Goal: Task Accomplishment & Management: Use online tool/utility

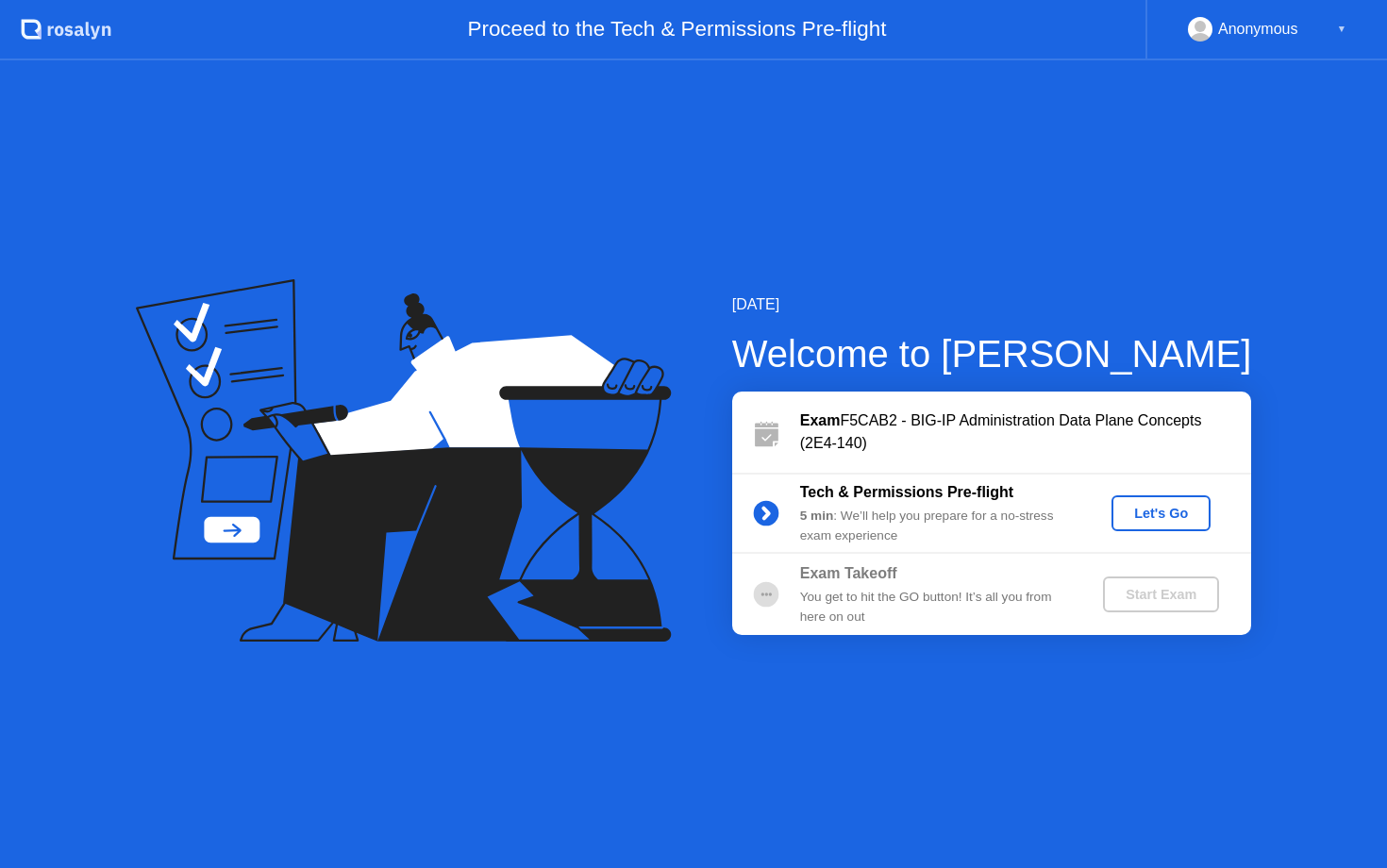
click at [1162, 513] on div "Let's Go" at bounding box center [1160, 513] width 84 height 15
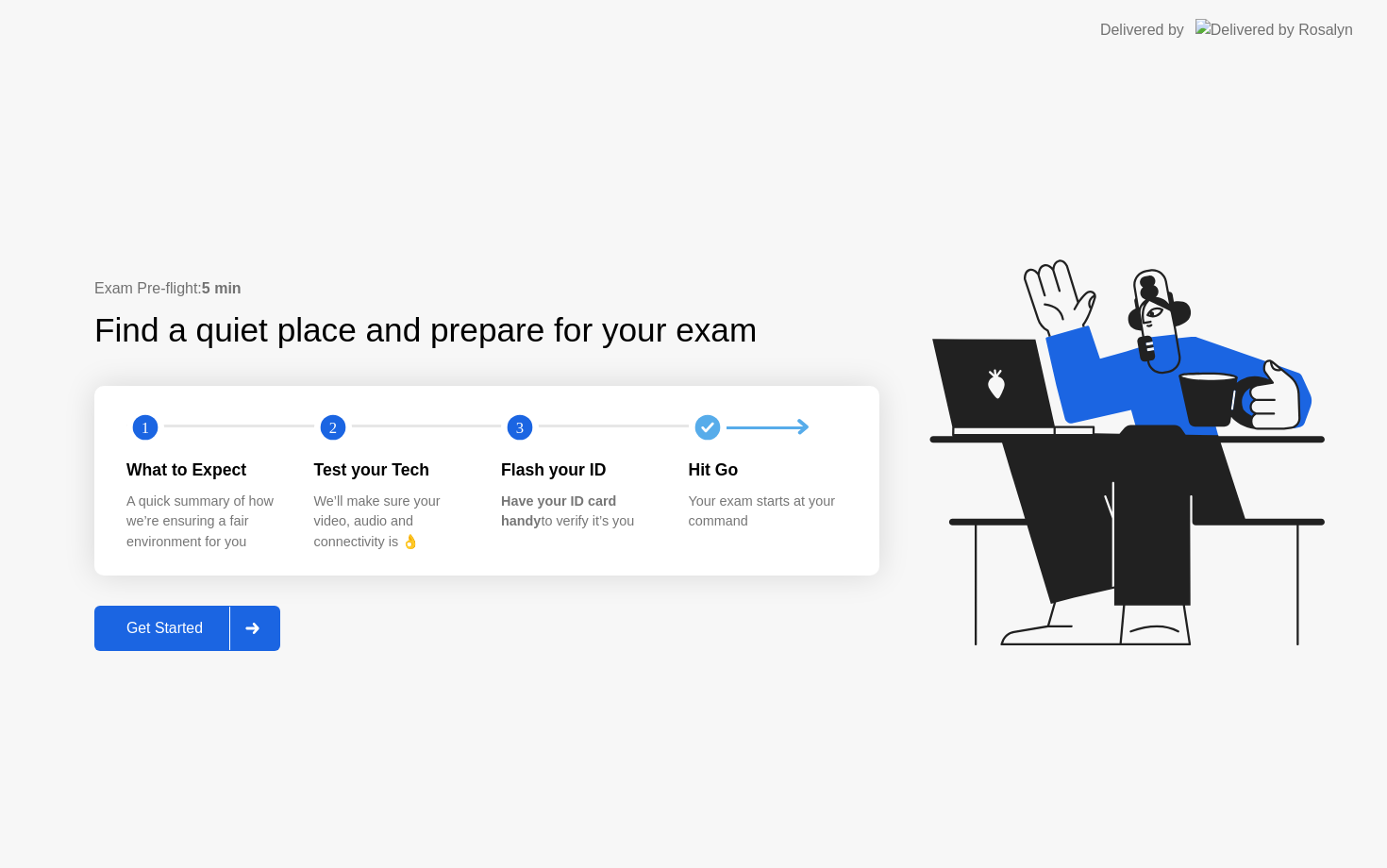
click at [139, 627] on div "Get Started" at bounding box center [165, 628] width 130 height 17
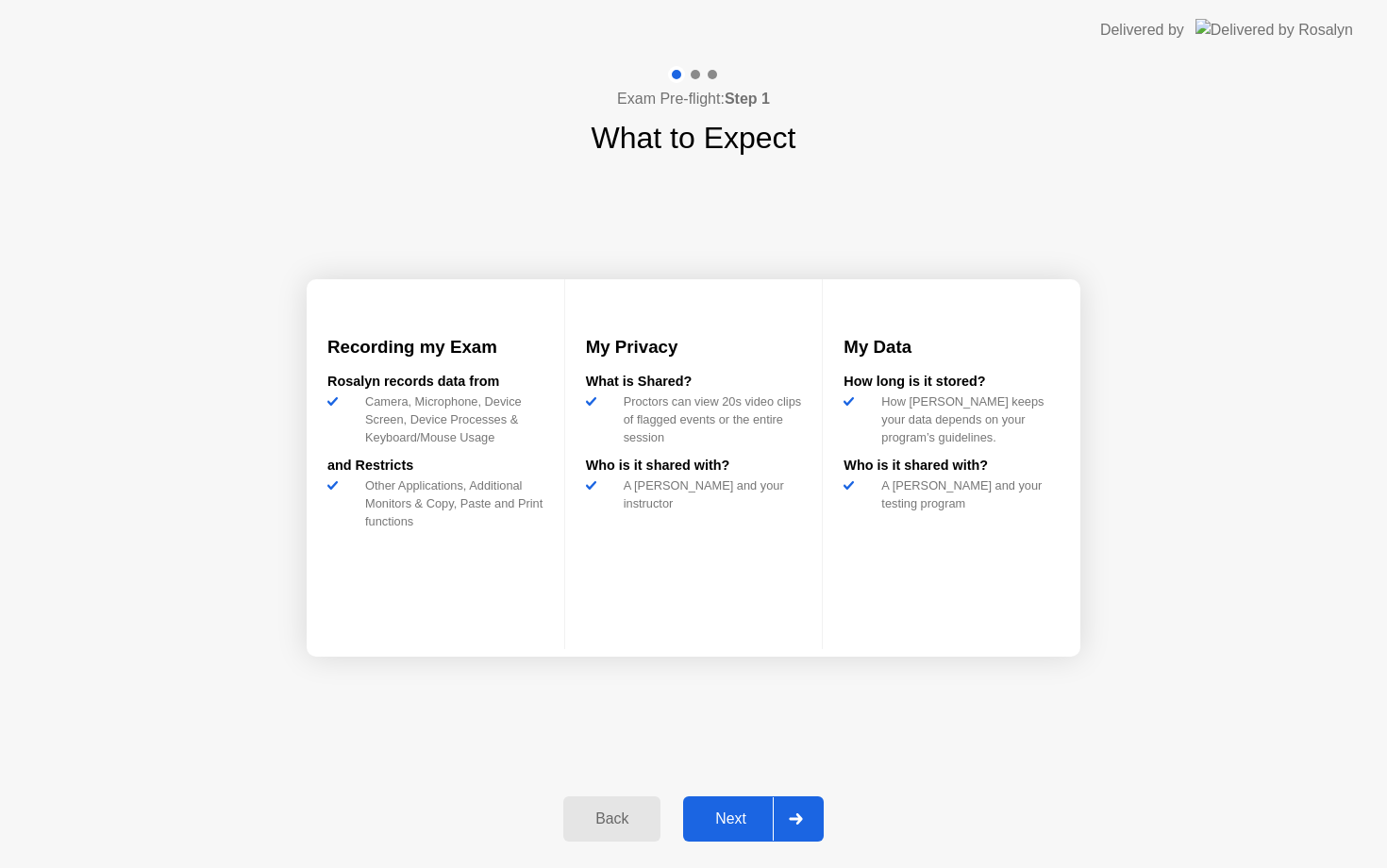
click at [724, 818] on div "Next" at bounding box center [730, 819] width 84 height 17
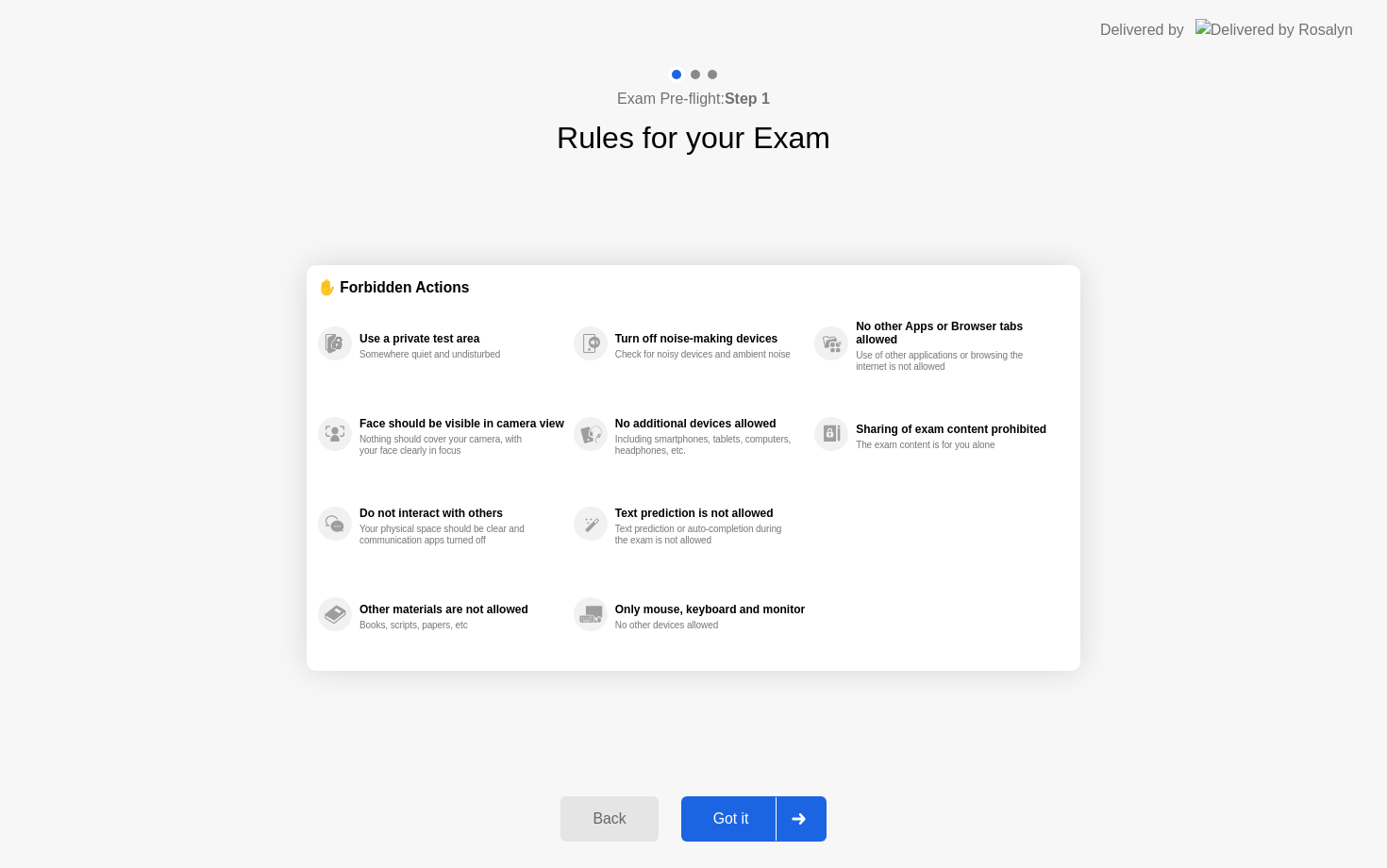
click at [724, 819] on div "Got it" at bounding box center [731, 819] width 89 height 17
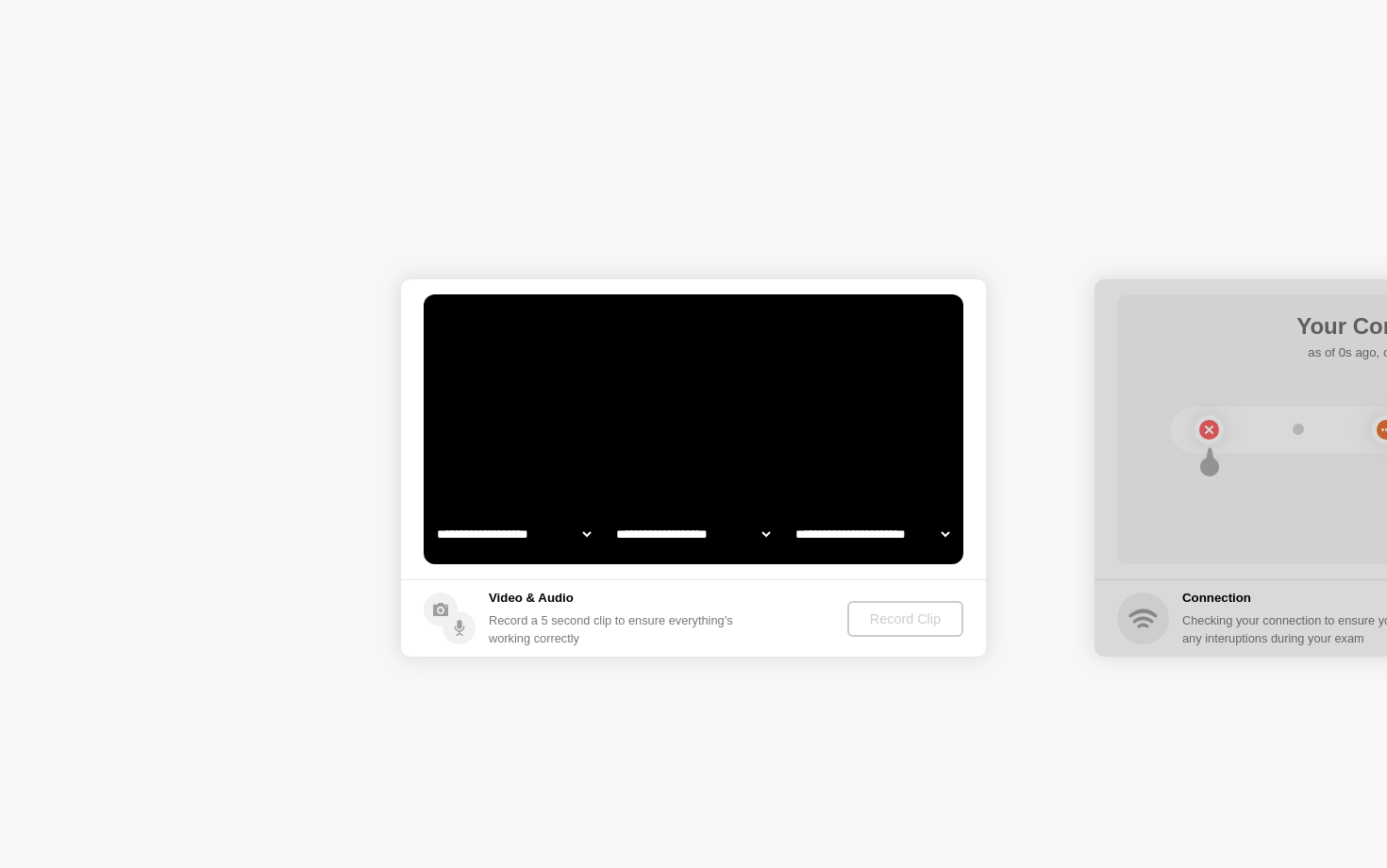
select select "**********"
select select "*******"
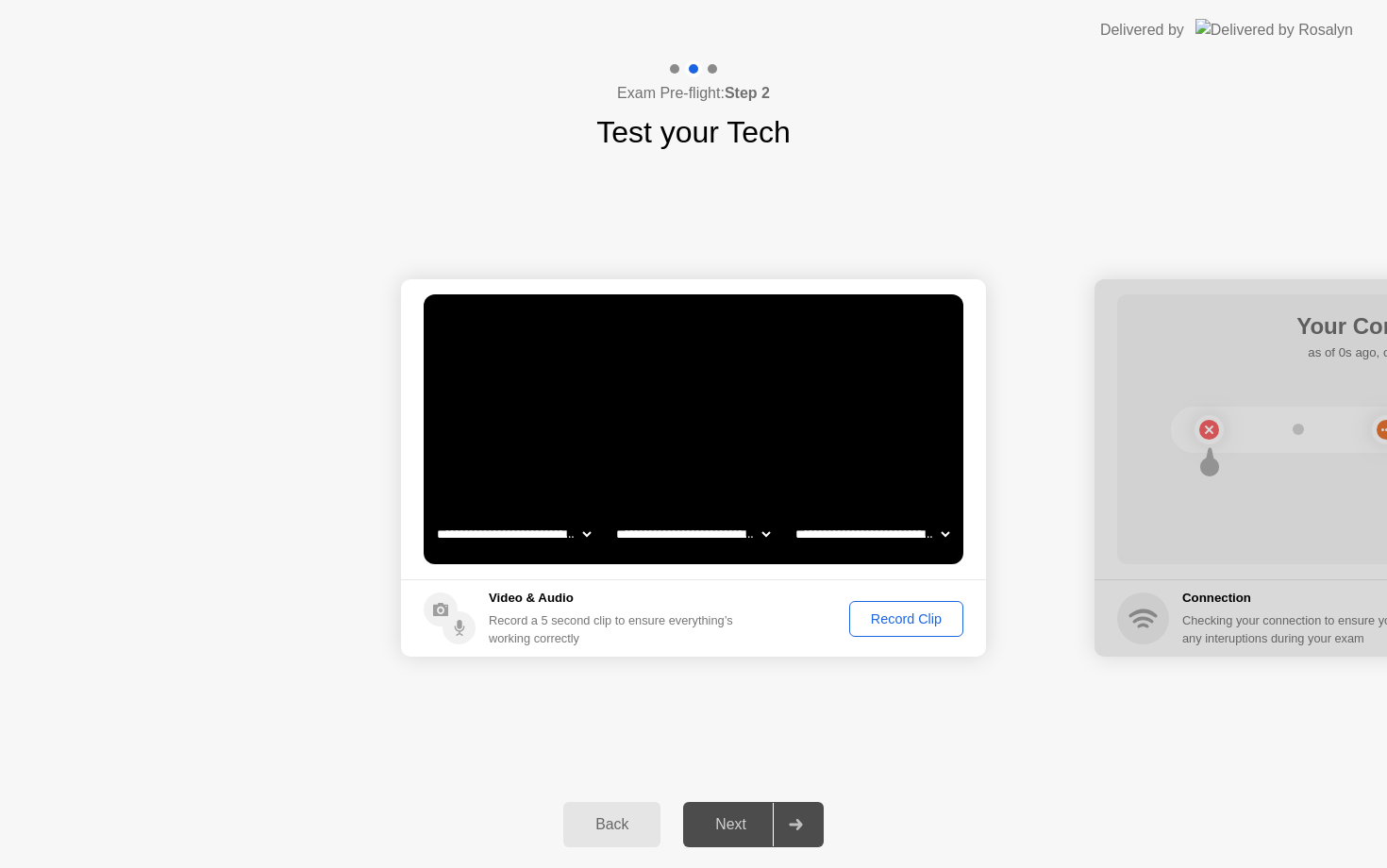
click at [910, 623] on div "Record Clip" at bounding box center [906, 618] width 101 height 15
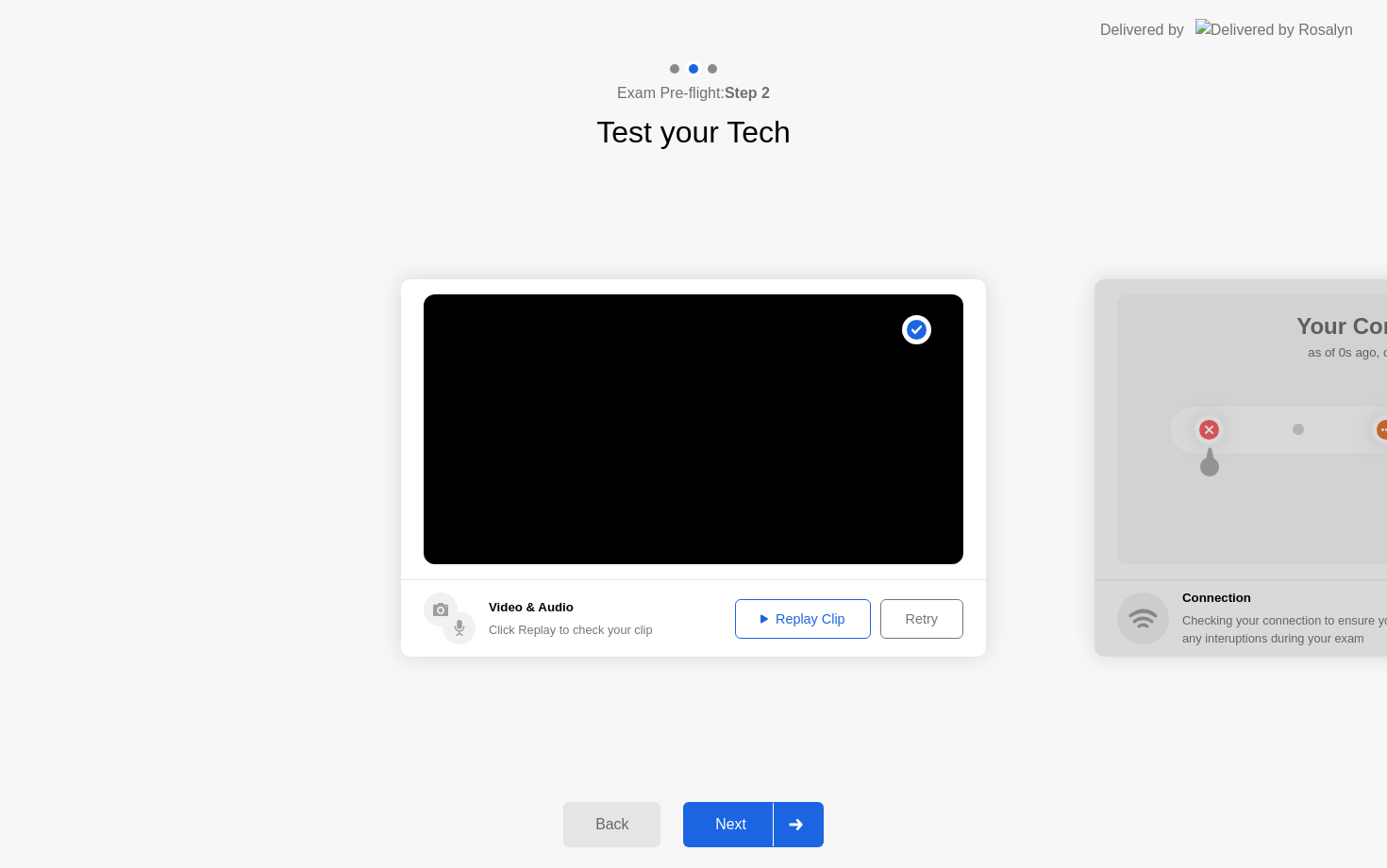
click at [806, 620] on div "Replay Clip" at bounding box center [803, 618] width 123 height 15
drag, startPoint x: 760, startPoint y: 617, endPoint x: 818, endPoint y: 475, distance: 153.4
click at [818, 473] on app-media "**********" at bounding box center [693, 467] width 585 height 377
click at [725, 833] on div "Next" at bounding box center [730, 825] width 84 height 17
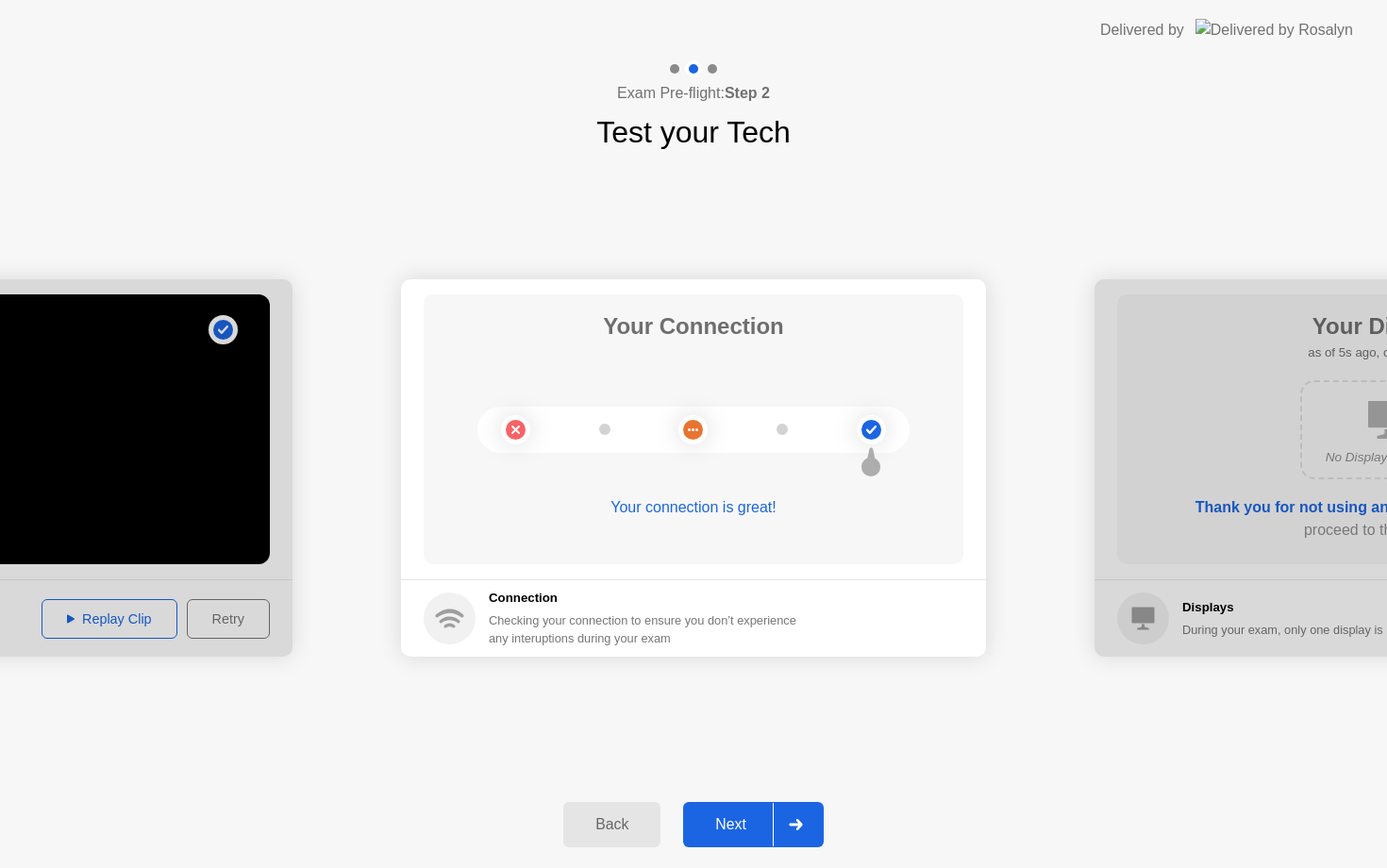
click at [723, 830] on div "Next" at bounding box center [730, 825] width 84 height 17
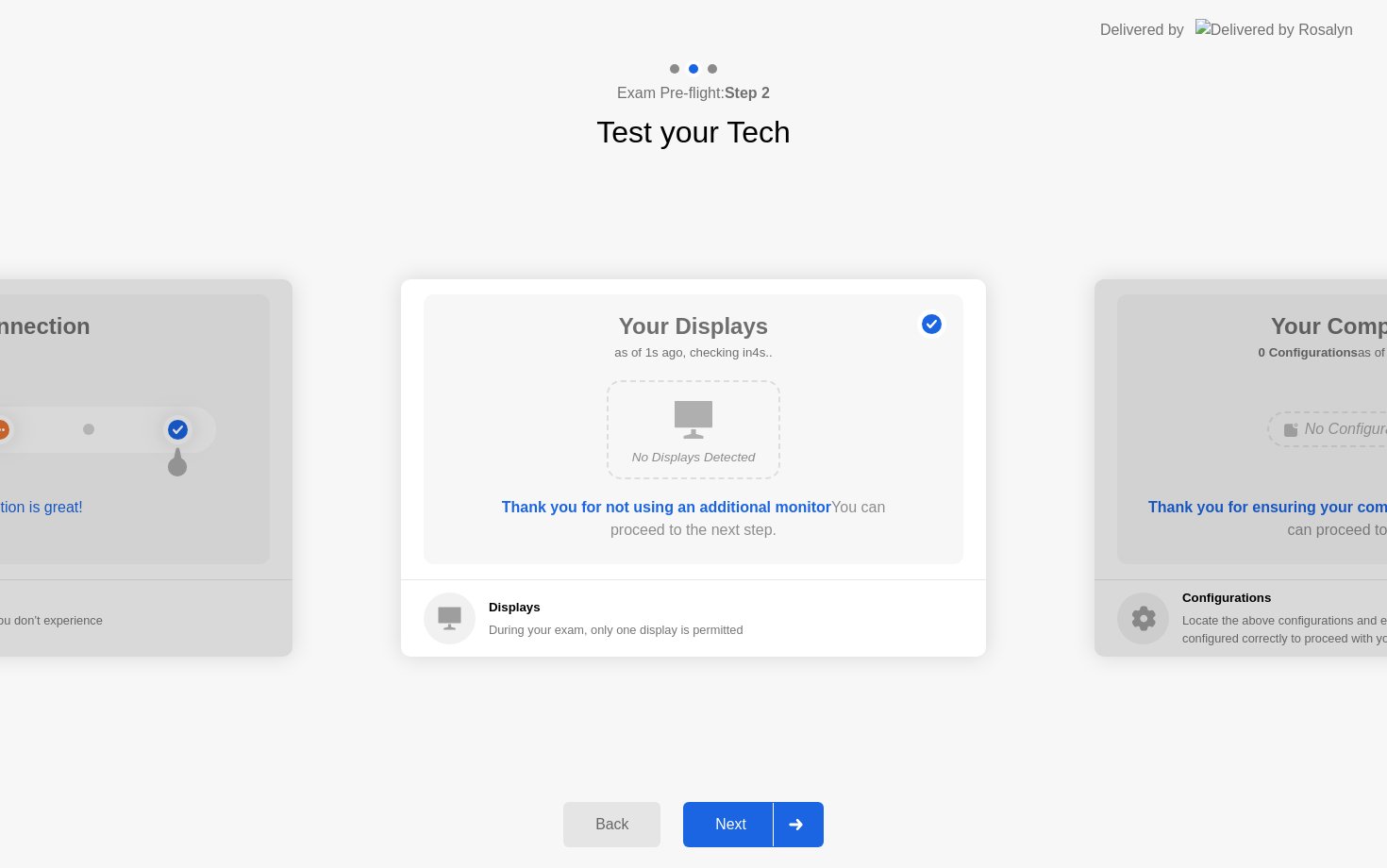
click at [735, 816] on div "Next" at bounding box center [730, 825] width 84 height 17
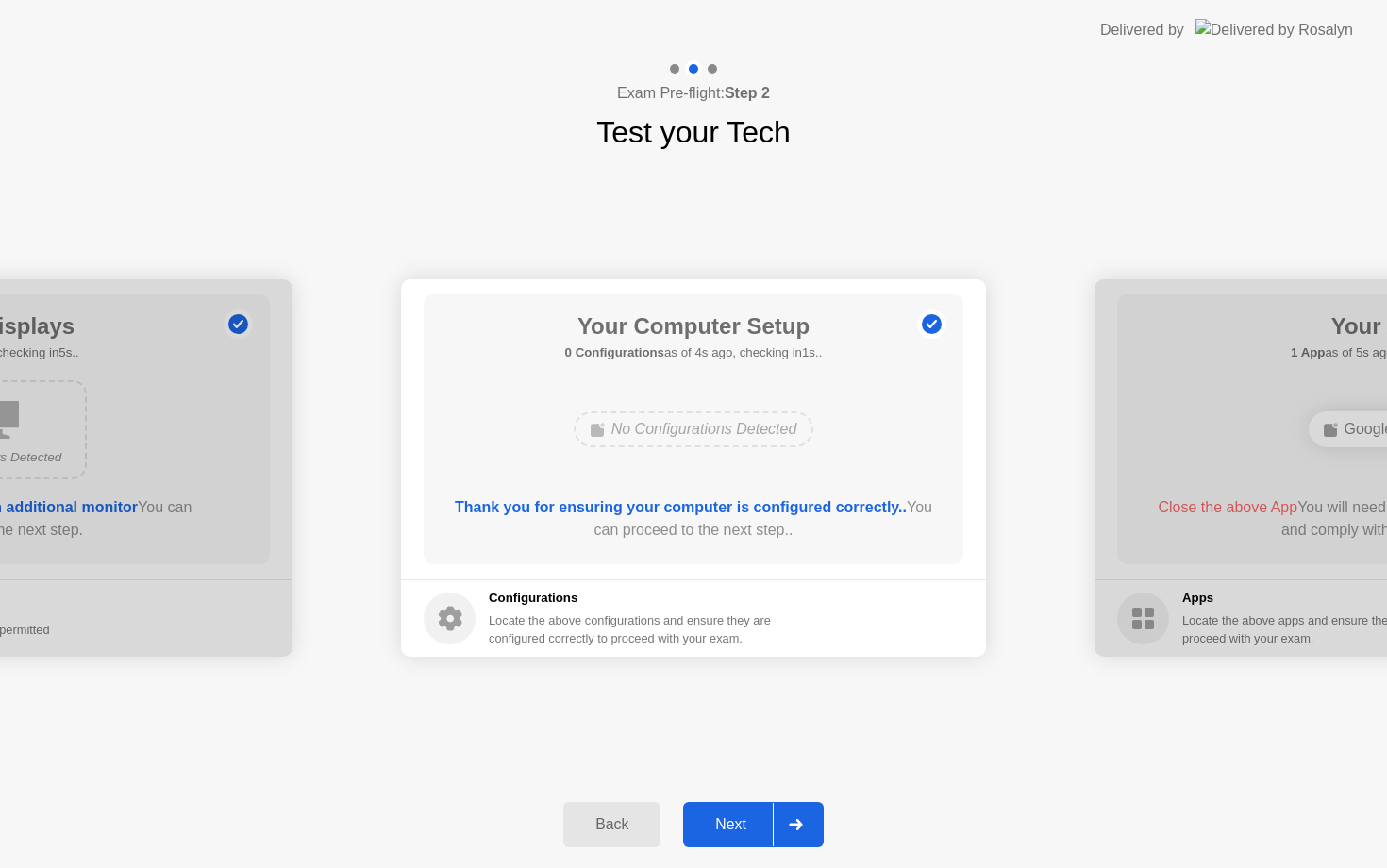
click at [735, 817] on div "Next" at bounding box center [730, 825] width 84 height 17
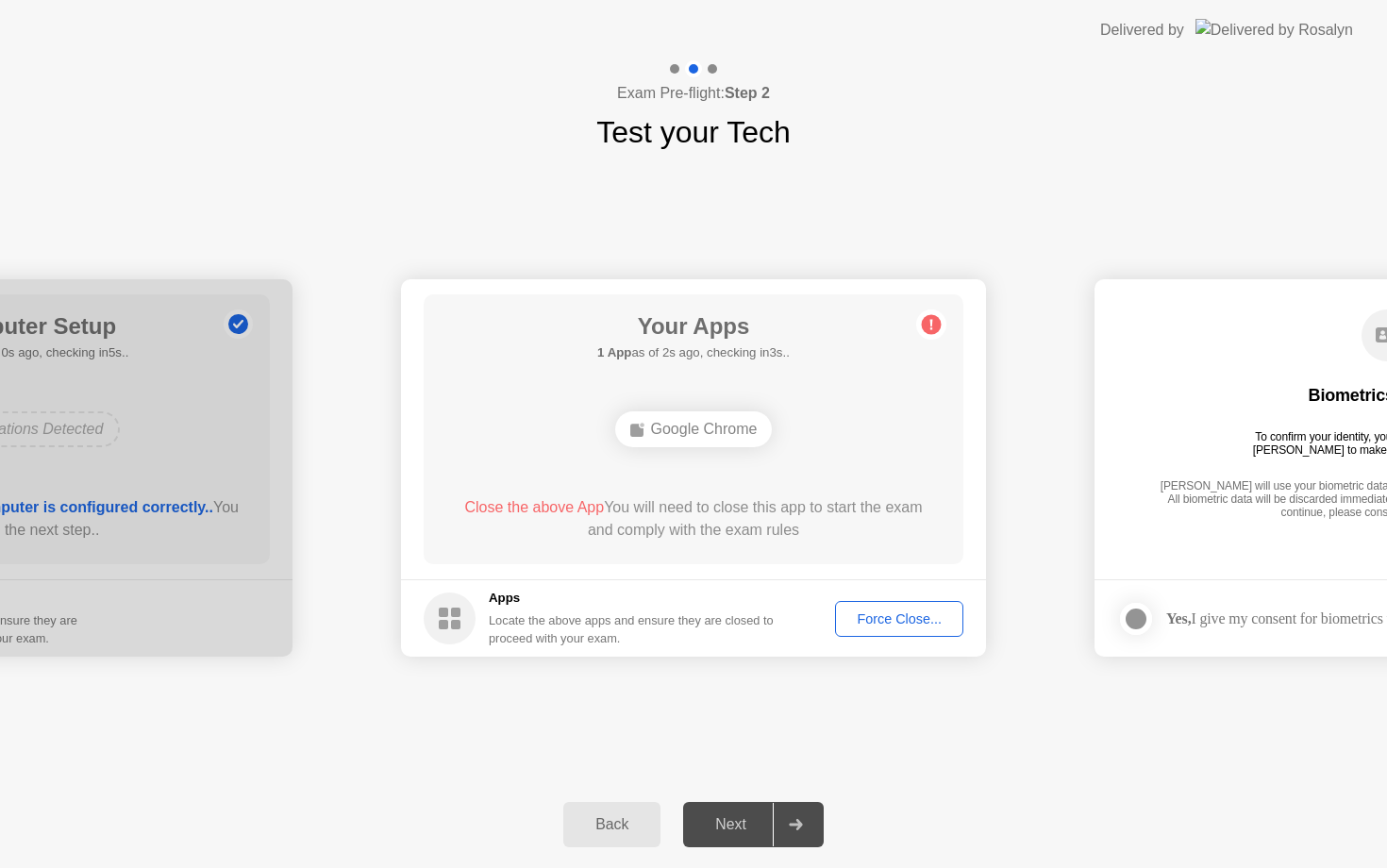
click at [915, 621] on div "Force Close..." at bounding box center [899, 618] width 115 height 15
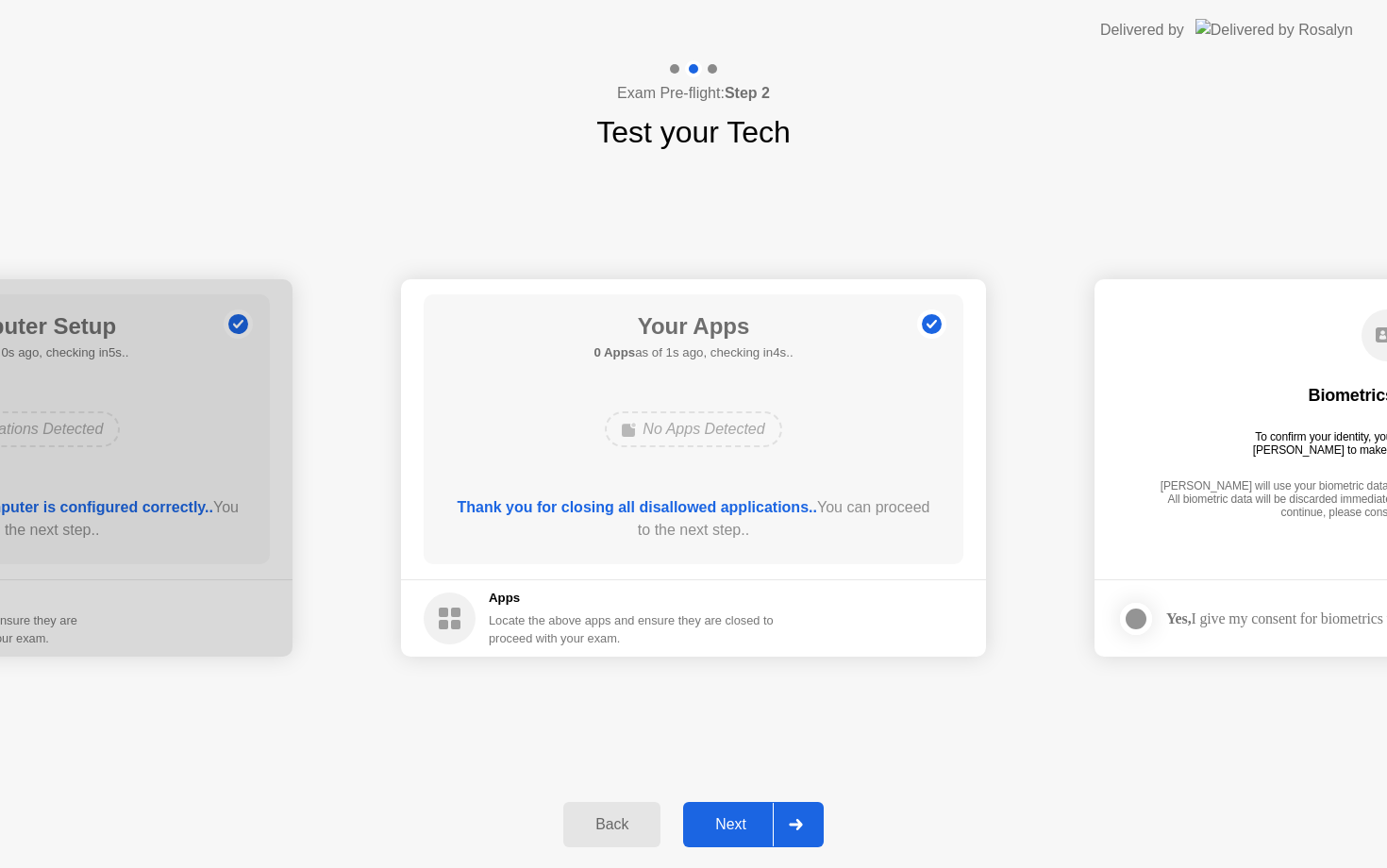
click at [728, 826] on div "Next" at bounding box center [730, 825] width 84 height 17
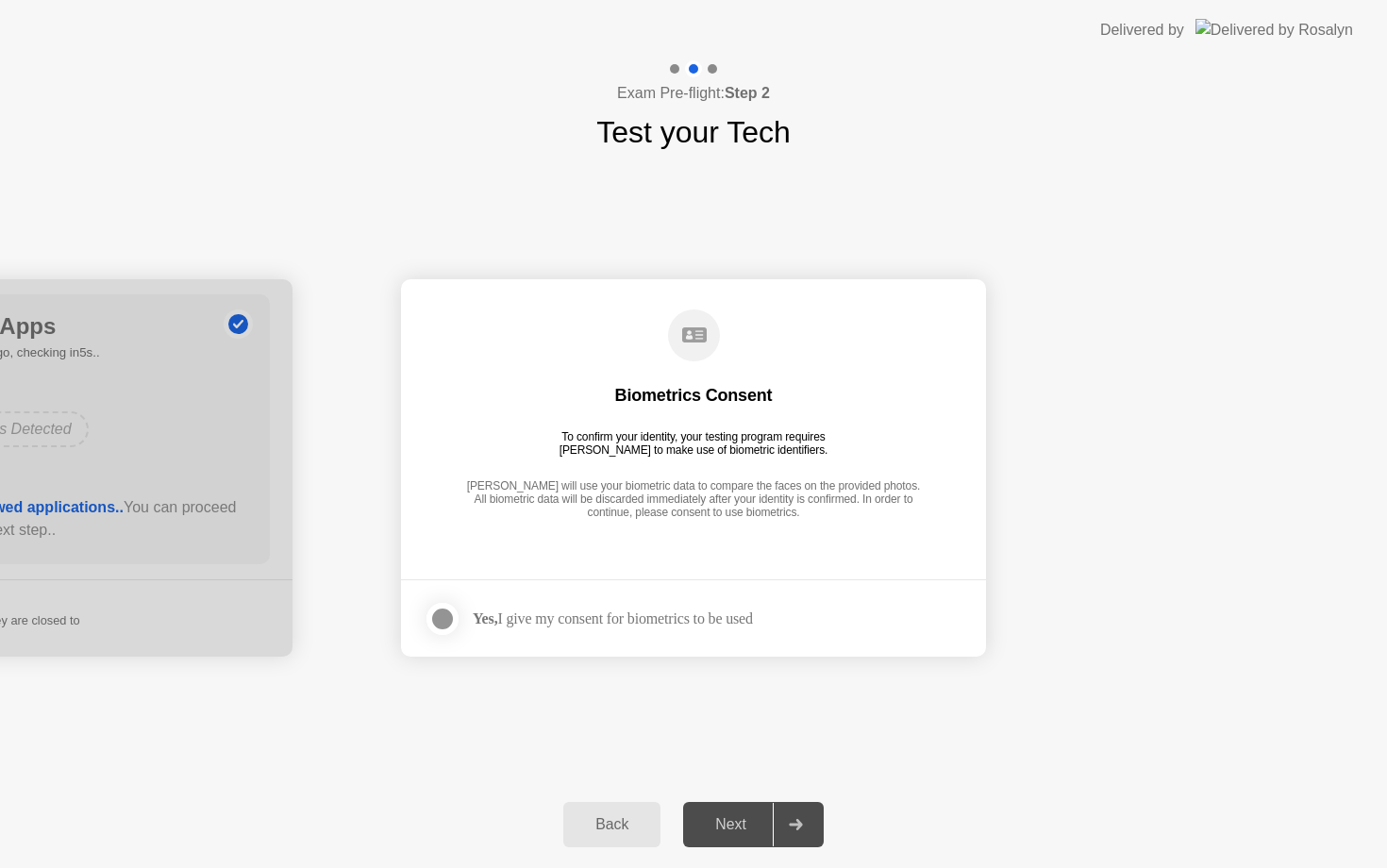
click at [728, 826] on div "Next" at bounding box center [730, 825] width 84 height 17
click at [516, 612] on div "Yes, I give my consent for biometrics to be used" at bounding box center [613, 617] width 280 height 18
click at [438, 616] on div at bounding box center [442, 618] width 23 height 23
click at [734, 829] on div "Next" at bounding box center [730, 825] width 84 height 17
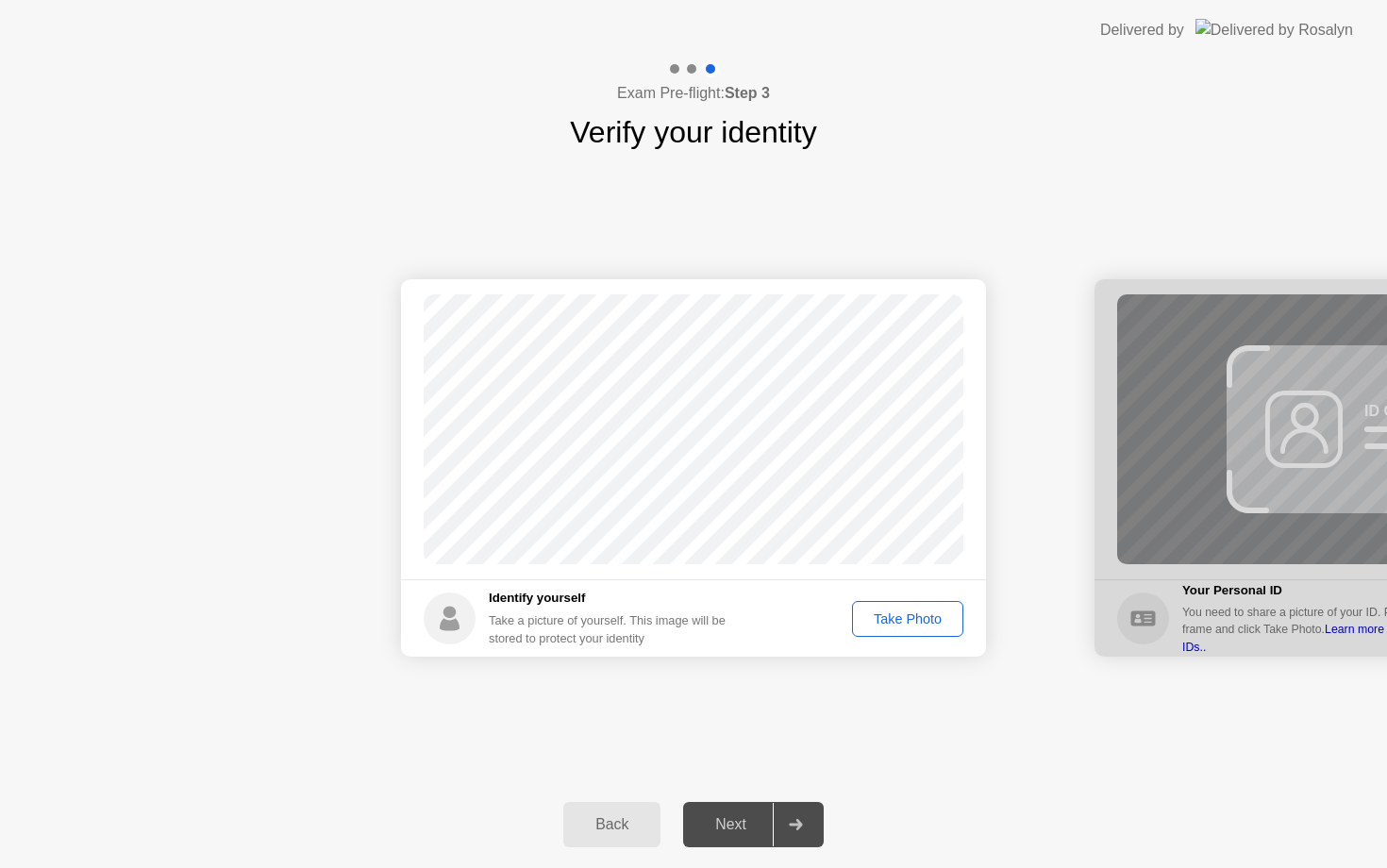
click at [908, 617] on div "Take Photo" at bounding box center [908, 618] width 98 height 15
click at [724, 830] on div "Next" at bounding box center [730, 825] width 84 height 17
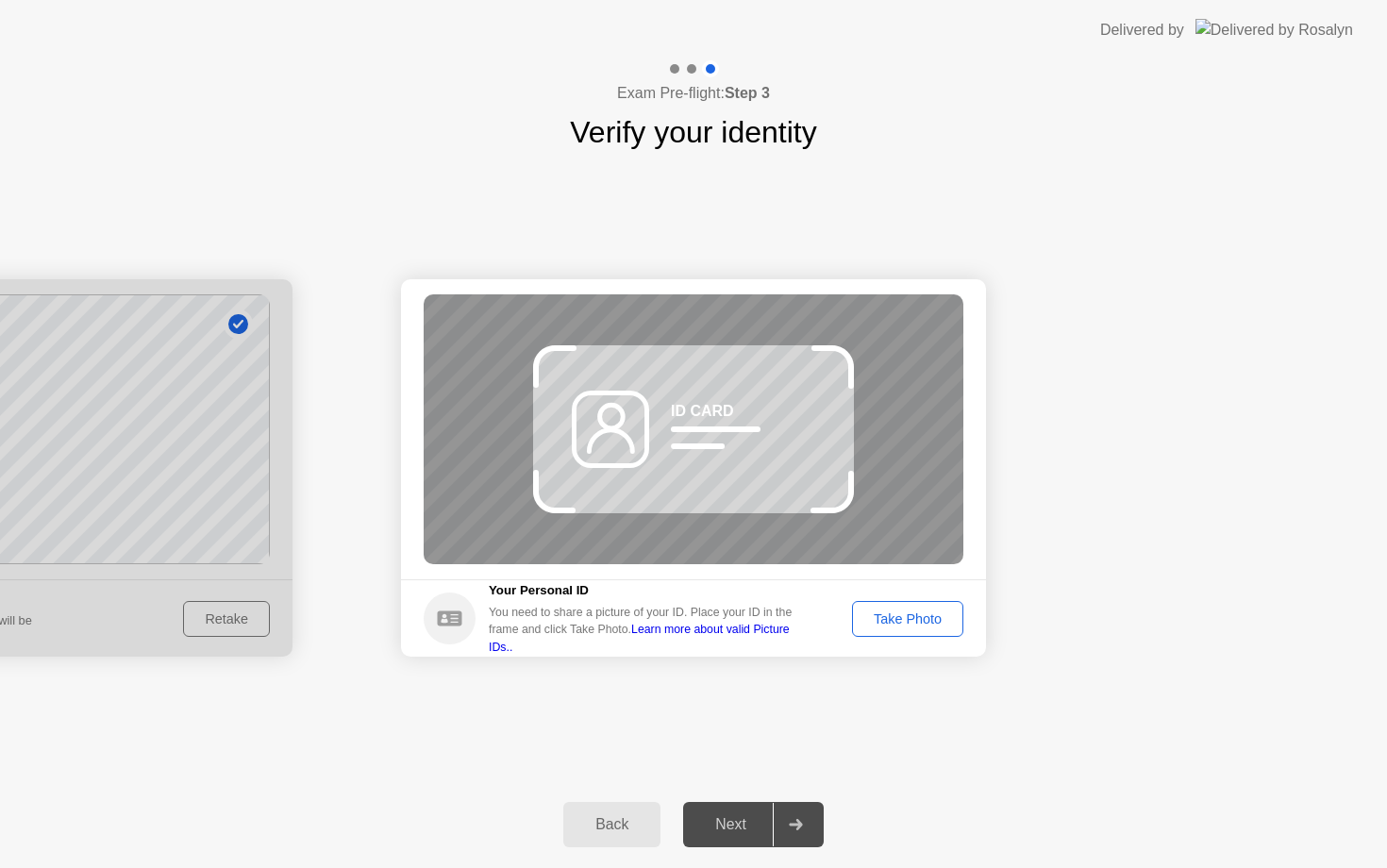
click at [903, 621] on div "Take Photo" at bounding box center [908, 618] width 98 height 15
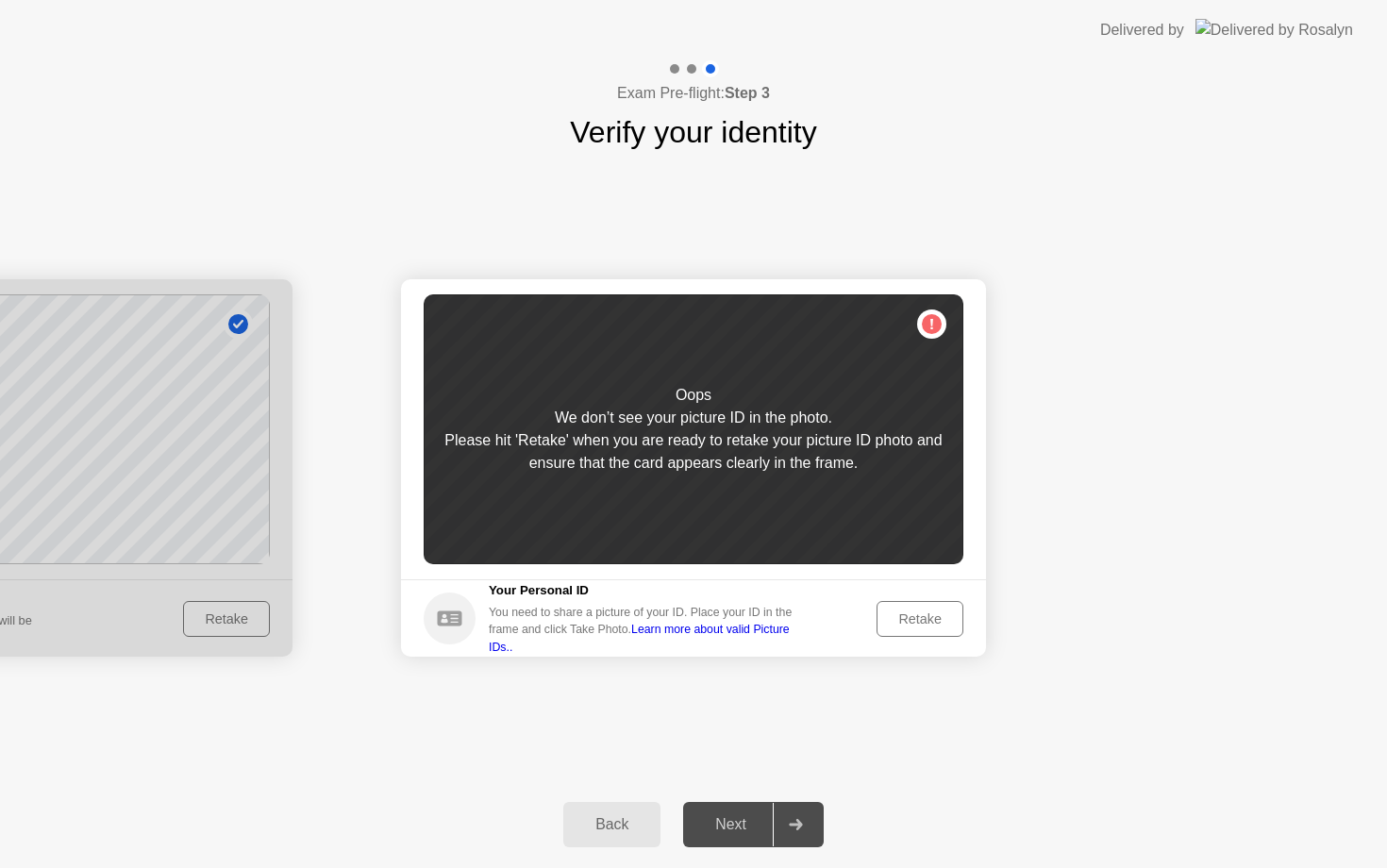
click at [904, 619] on div "Retake" at bounding box center [920, 618] width 74 height 15
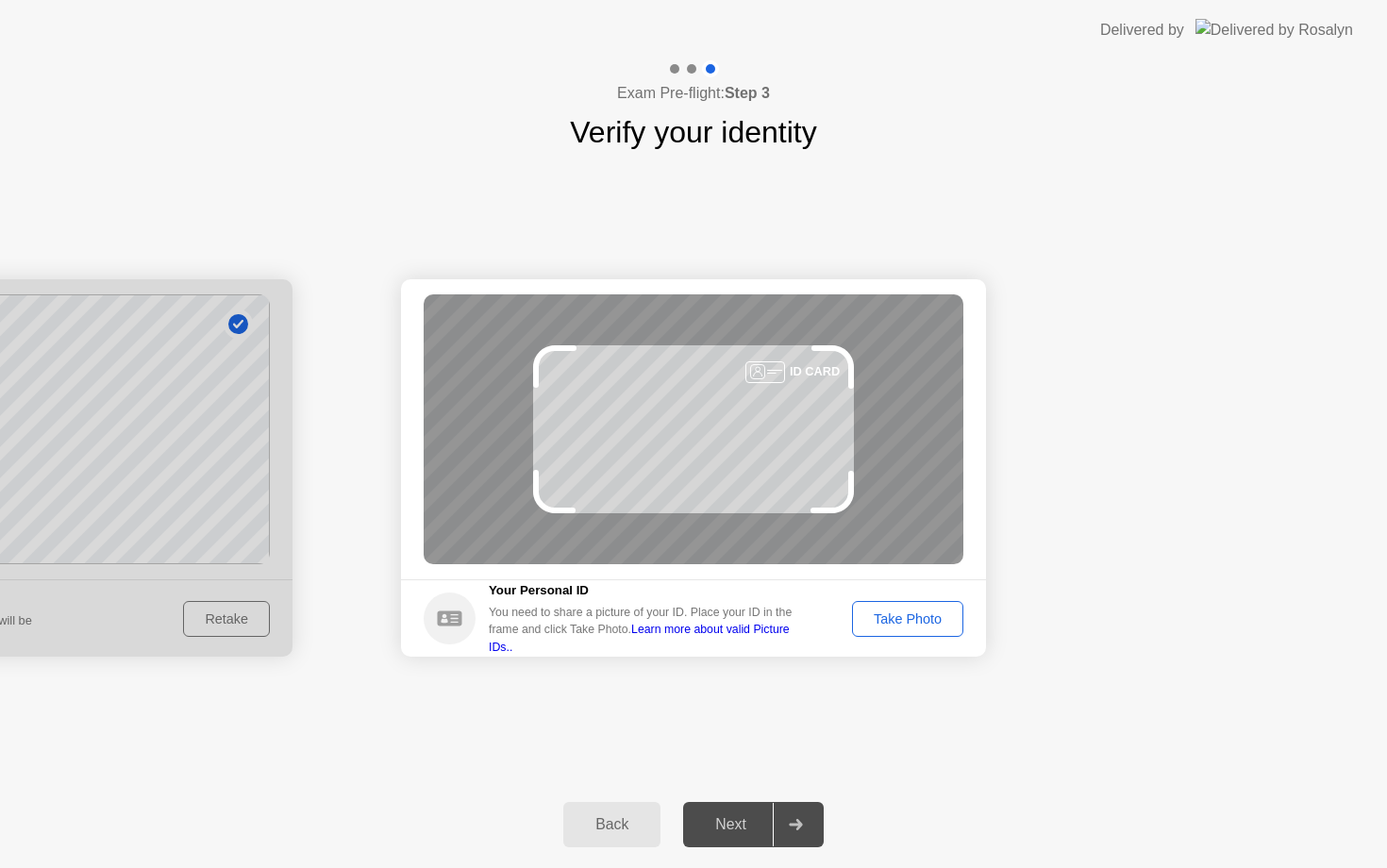
click at [904, 619] on div "Take Photo" at bounding box center [908, 618] width 98 height 15
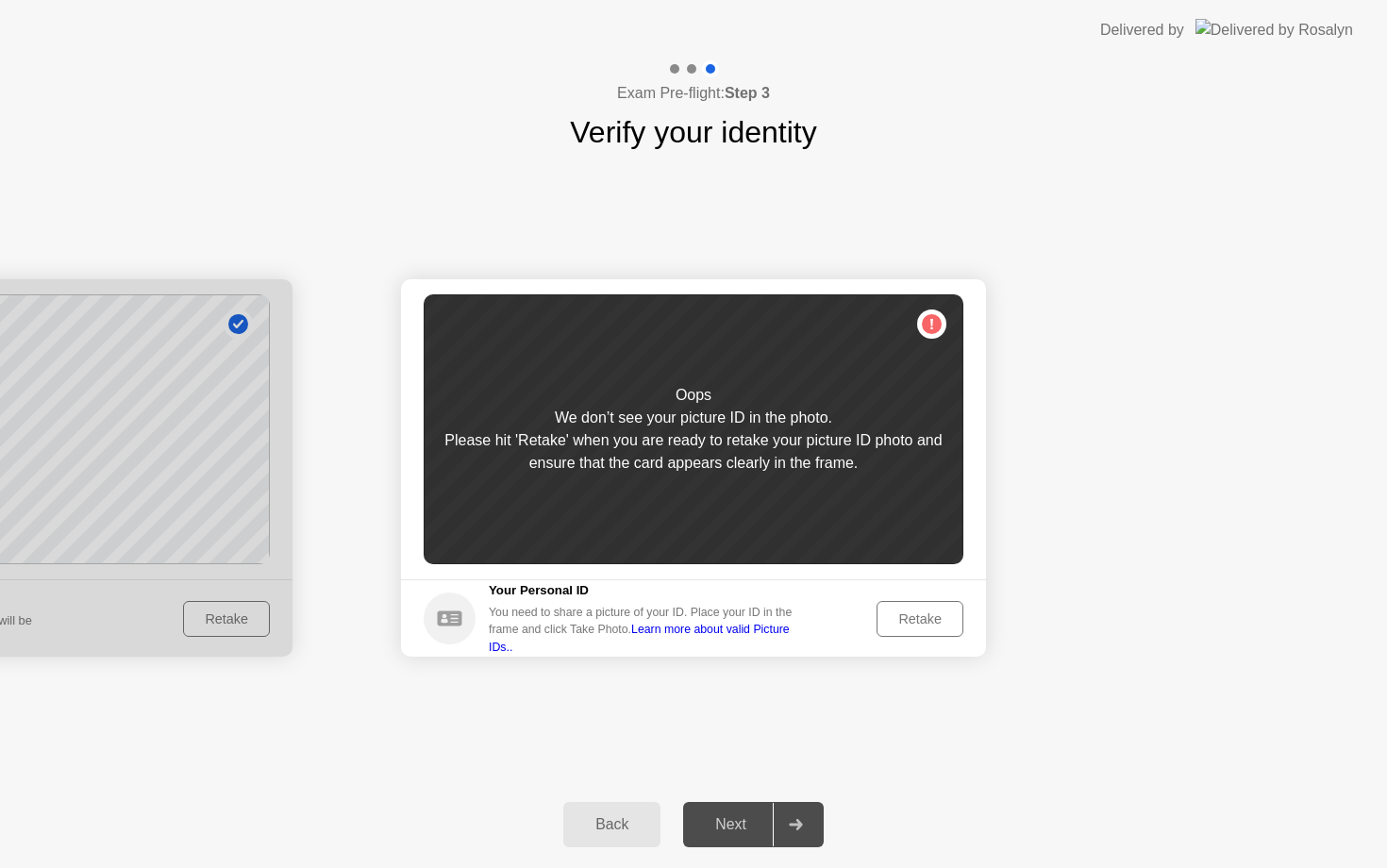
click at [904, 619] on div "Retake" at bounding box center [920, 618] width 74 height 15
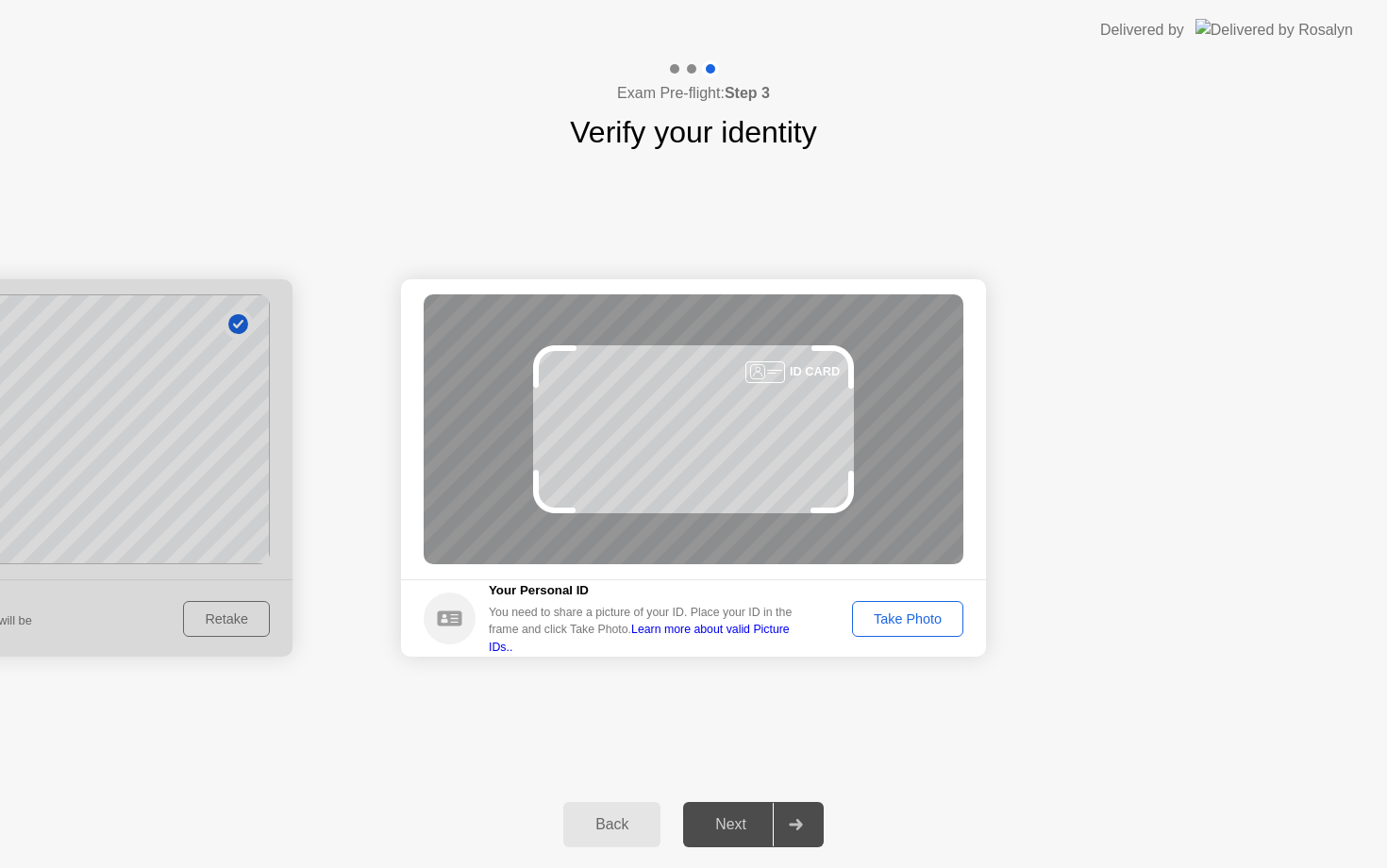
click at [904, 618] on div "Take Photo" at bounding box center [908, 618] width 98 height 15
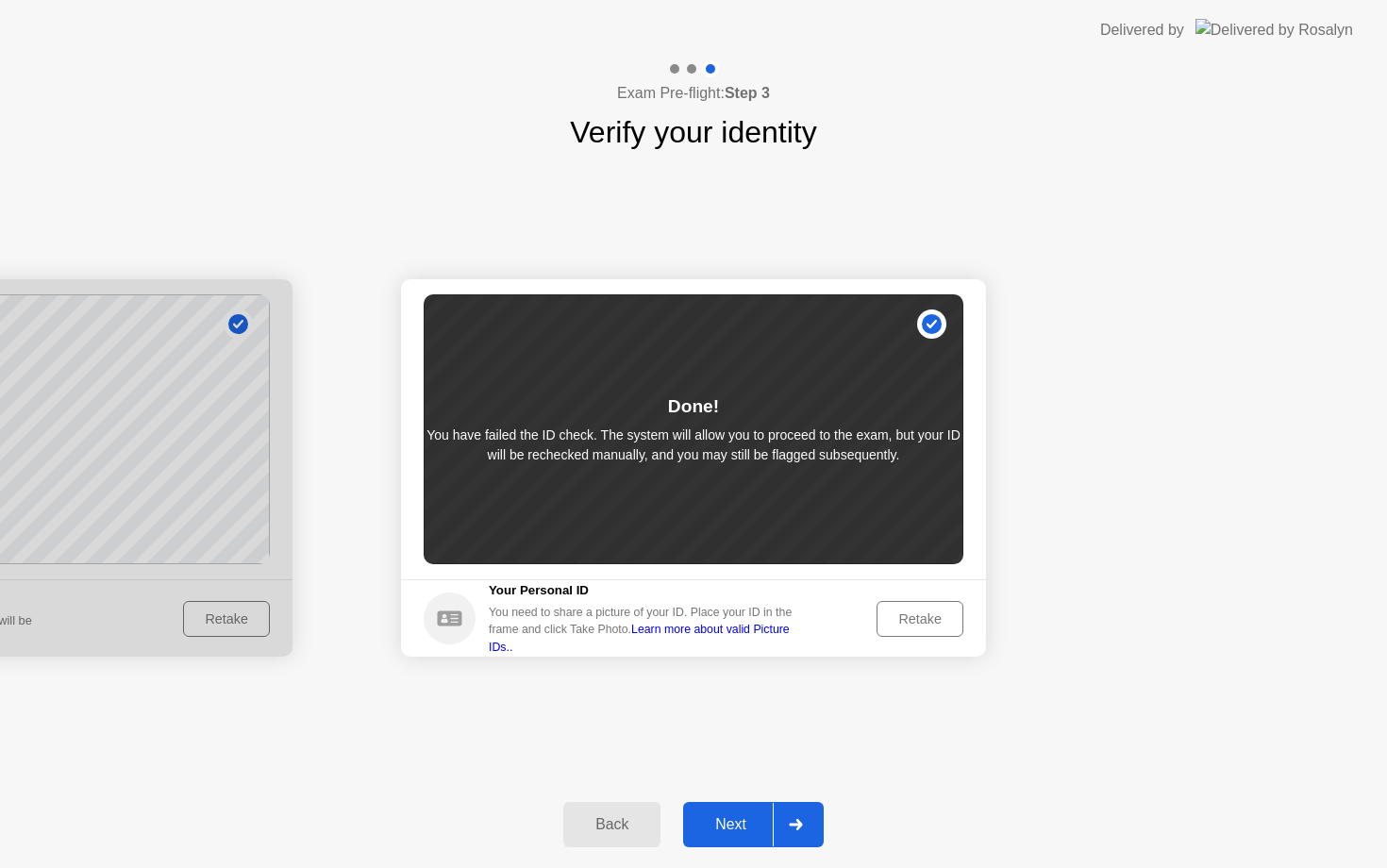
click at [716, 827] on div "Next" at bounding box center [730, 825] width 84 height 17
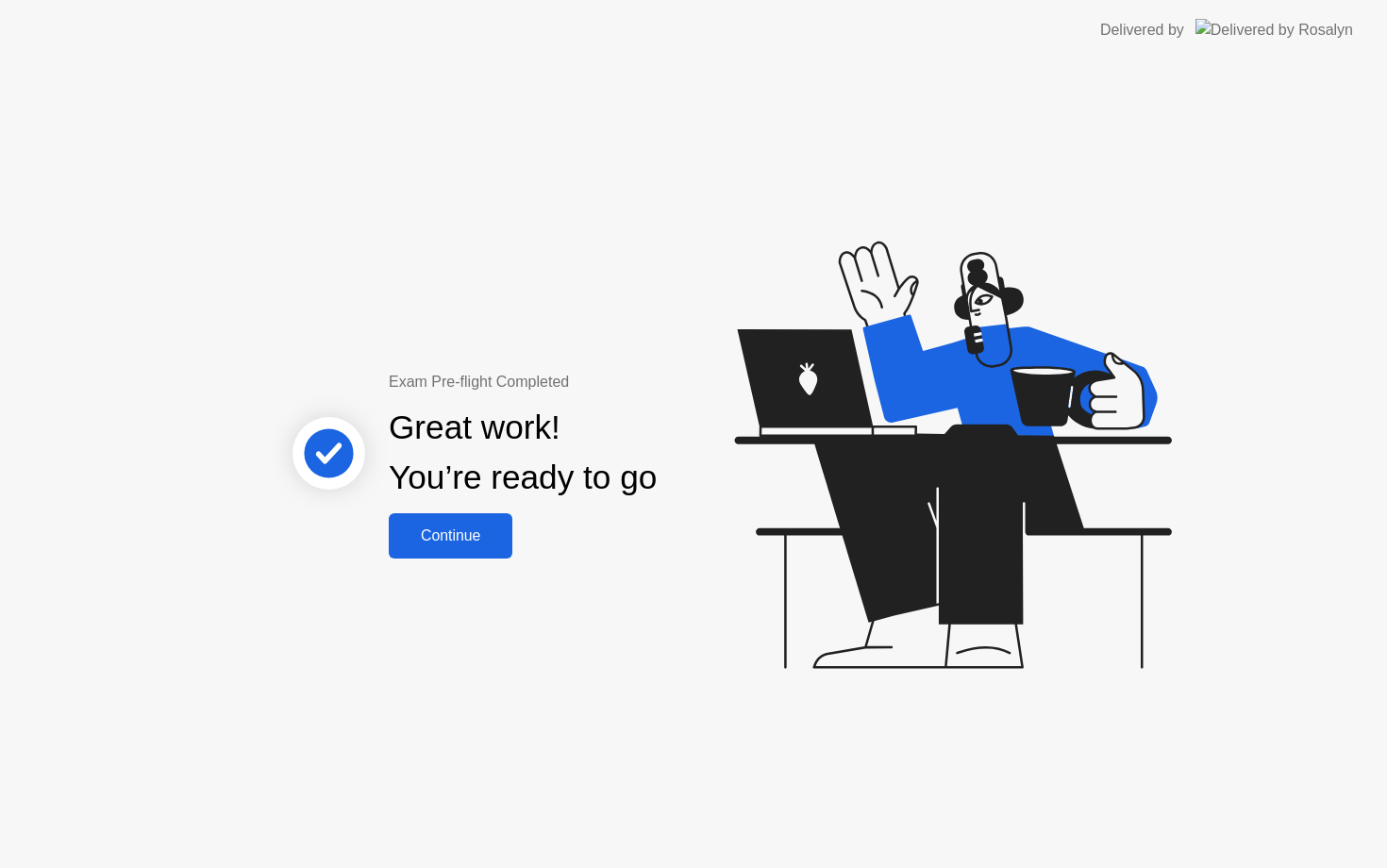
click at [459, 540] on div "Continue" at bounding box center [450, 536] width 113 height 17
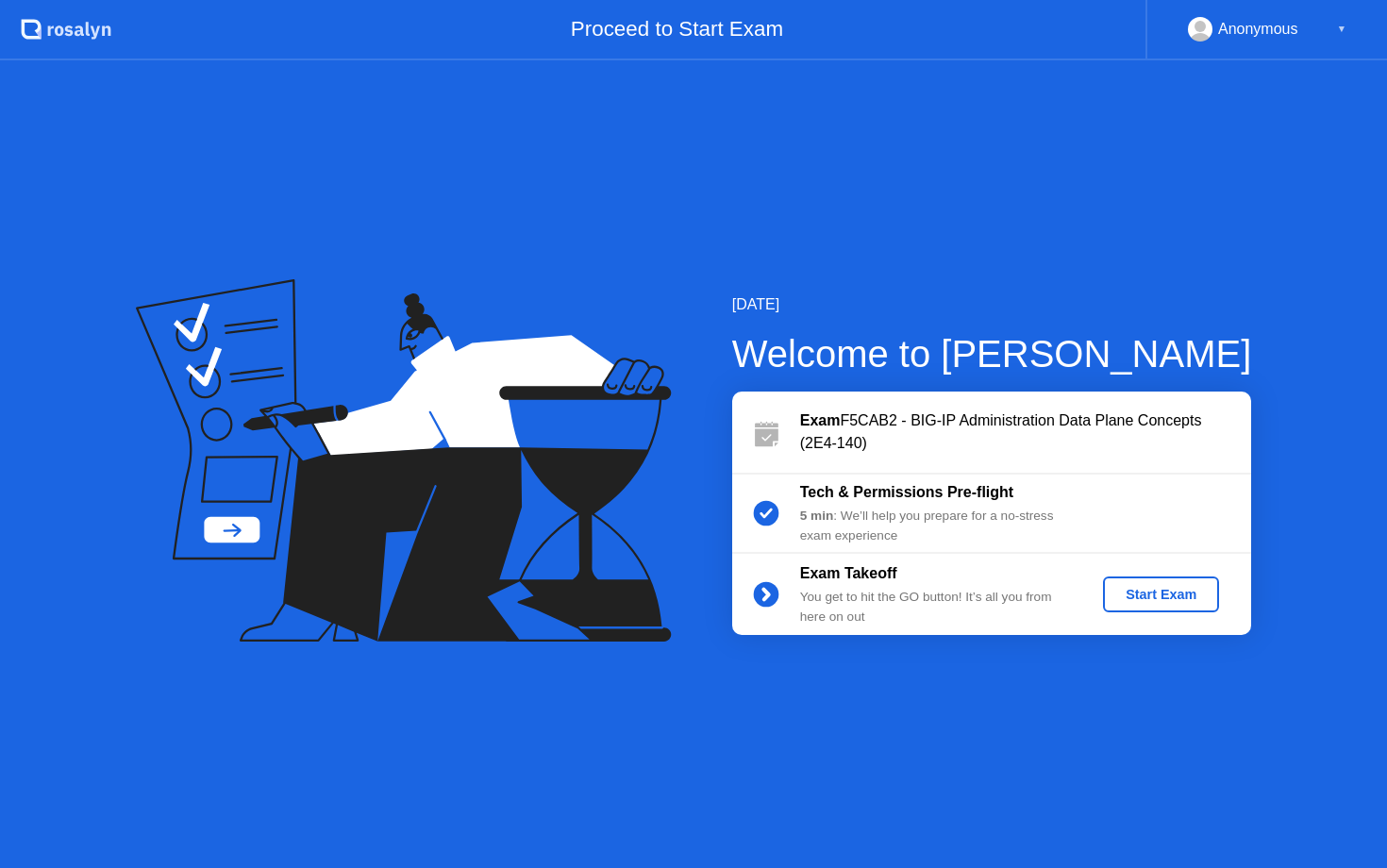
click at [1154, 599] on div "Start Exam" at bounding box center [1160, 595] width 101 height 15
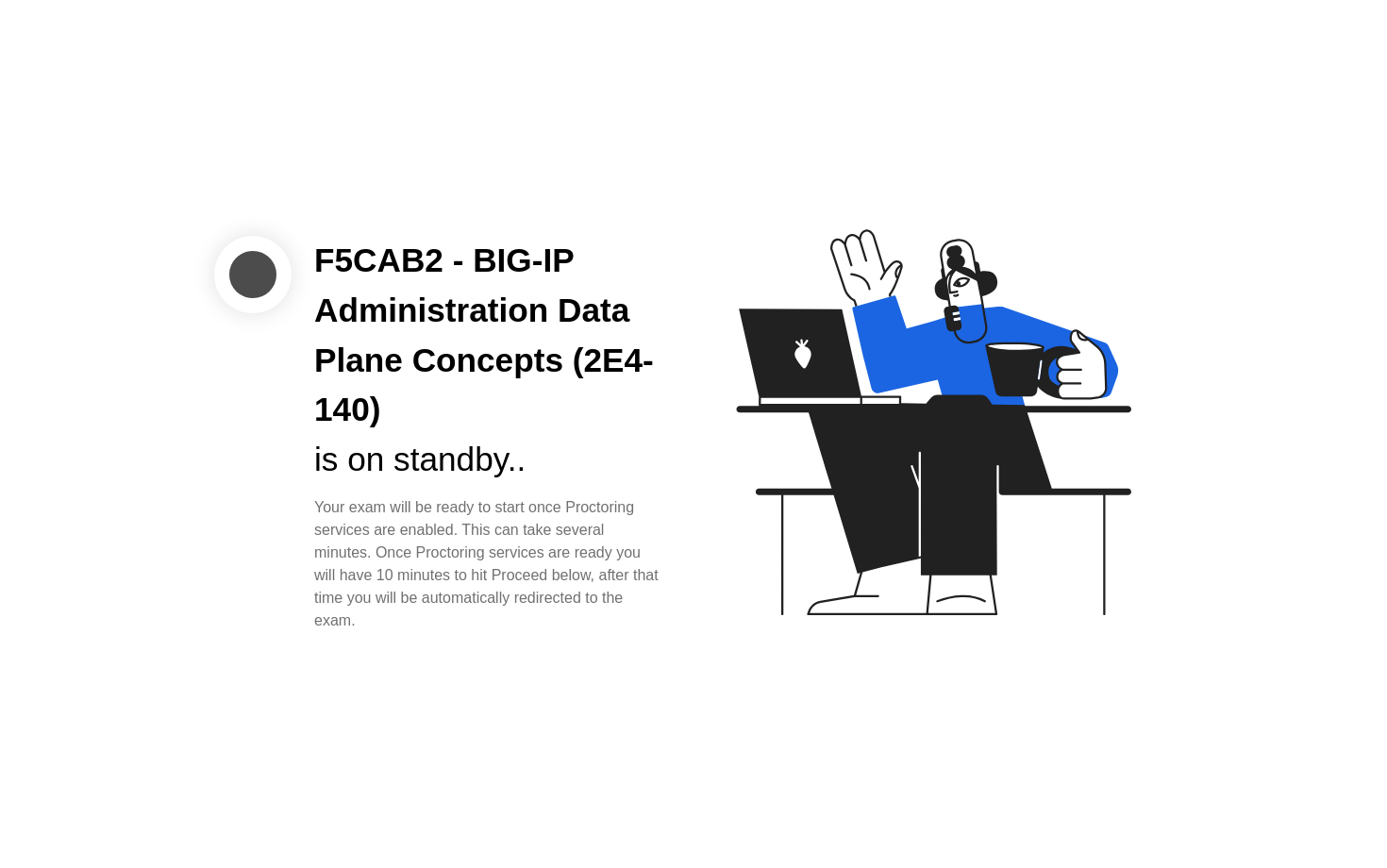
drag, startPoint x: 318, startPoint y: 509, endPoint x: 642, endPoint y: 498, distance: 324.2
click at [642, 498] on div "Your exam will be ready to start once Proctoring services are enabled. This can…" at bounding box center [488, 564] width 349 height 136
drag, startPoint x: 476, startPoint y: 533, endPoint x: 641, endPoint y: 616, distance: 184.7
click at [641, 616] on div "Your exam will be ready to start once Proctoring services are enabled. This can…" at bounding box center [488, 564] width 349 height 136
click at [601, 564] on div "Your exam will be ready to start once Proctoring services are enabled. This can…" at bounding box center [488, 564] width 349 height 136
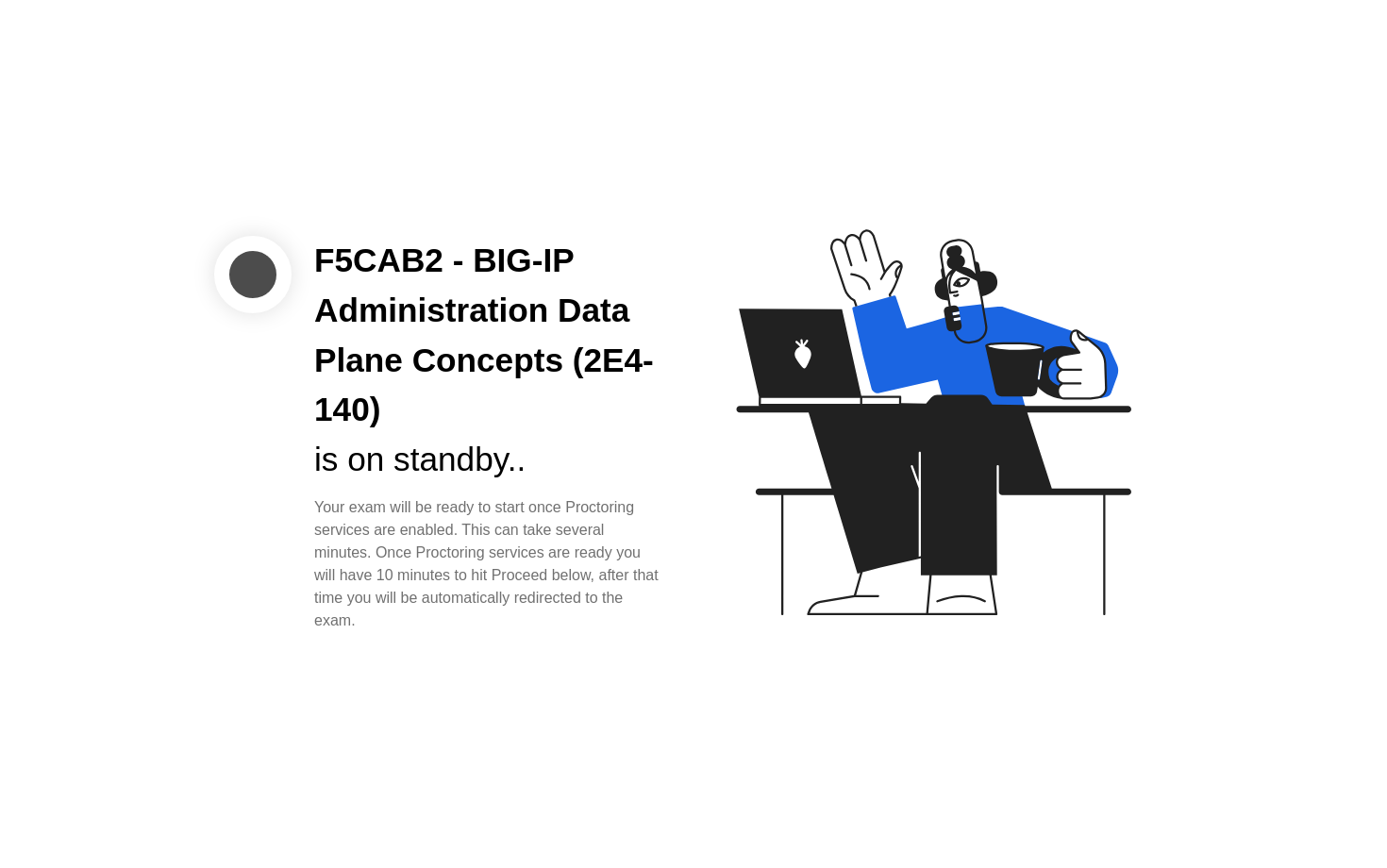
click at [559, 401] on div "F5CAB2 - BIG-IP Administration Data Plane Concepts (2E4-140)" at bounding box center [488, 335] width 349 height 200
drag, startPoint x: 315, startPoint y: 253, endPoint x: 544, endPoint y: 480, distance: 322.4
click at [544, 480] on div "F5CAB2 - BIG-IP Administration Data Plane Concepts (2E4-140) is on standby.." at bounding box center [488, 359] width 349 height 249
drag, startPoint x: 317, startPoint y: 505, endPoint x: 405, endPoint y: 624, distance: 148.0
click at [405, 625] on div "Your exam will be ready to start once Proctoring services are enabled. This can…" at bounding box center [488, 564] width 349 height 136
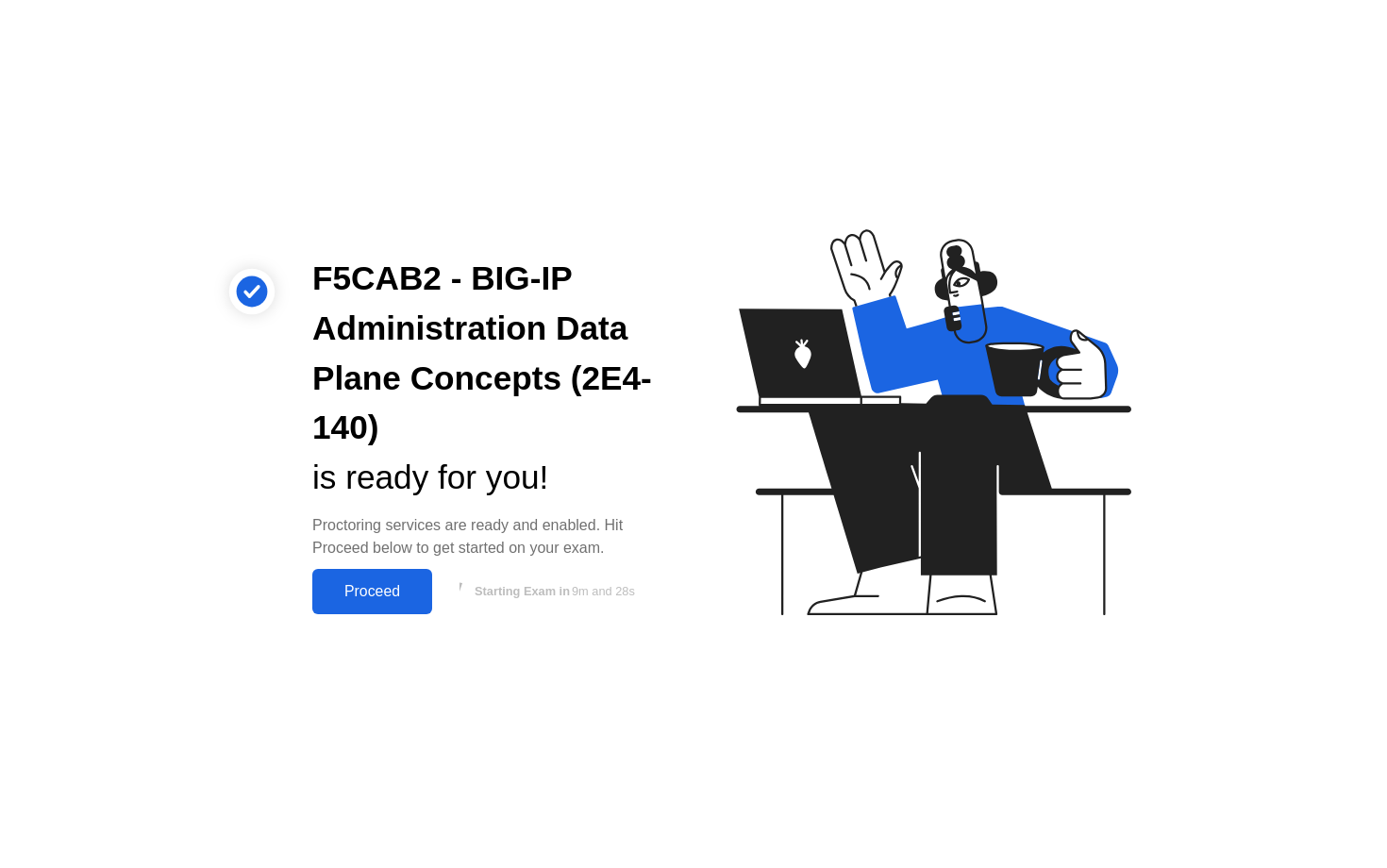
drag, startPoint x: 615, startPoint y: 549, endPoint x: 306, endPoint y: 520, distance: 310.4
click at [306, 520] on div "F5CAB2 - BIG-IP Administration Data Plane Concepts (2E4-140) is ready for you! …" at bounding box center [487, 433] width 396 height 360
click at [355, 587] on div "Proceed" at bounding box center [372, 592] width 109 height 17
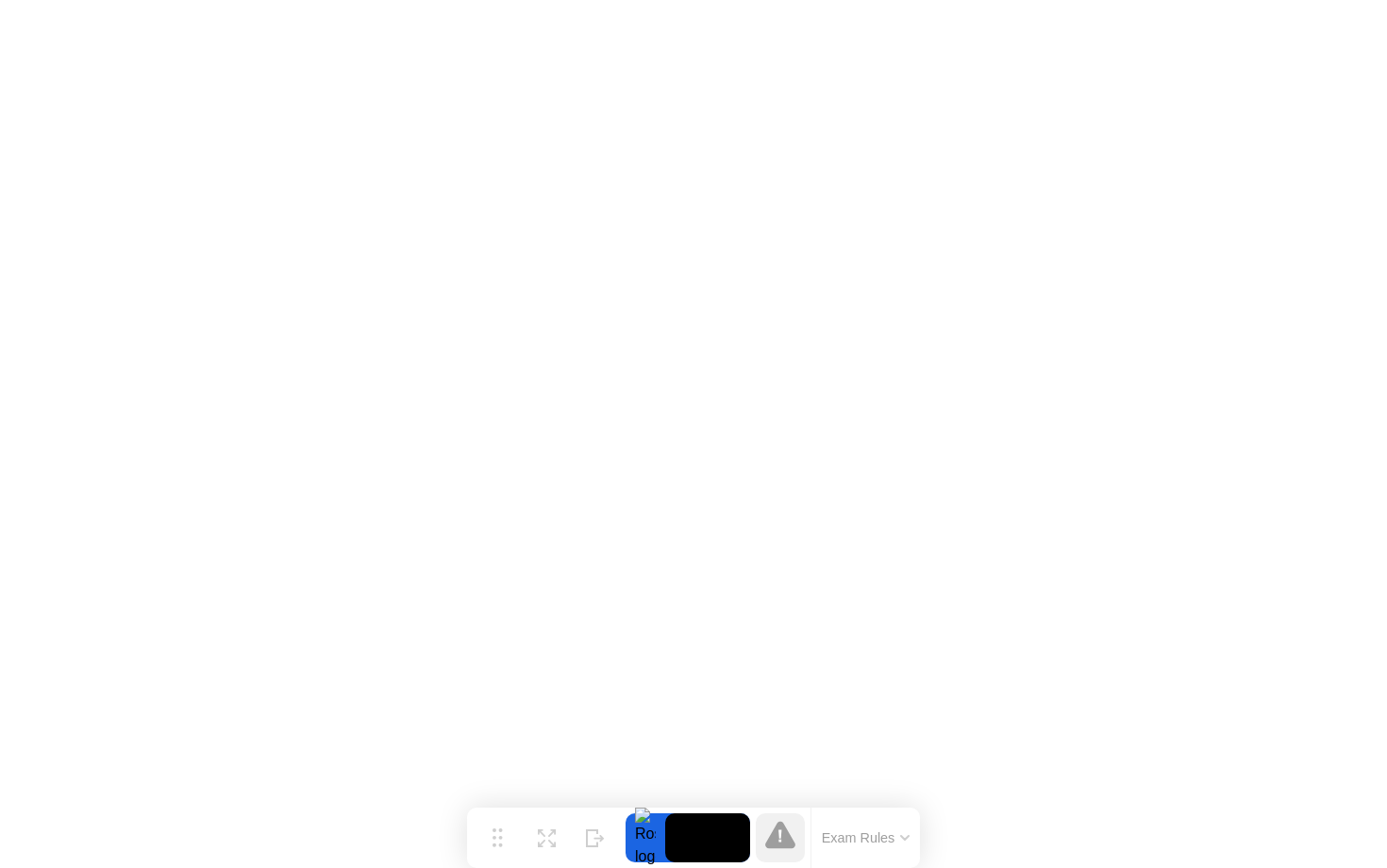
click at [688, 807] on div "Move Expand Hide Exam Rules" at bounding box center [693, 838] width 453 height 61
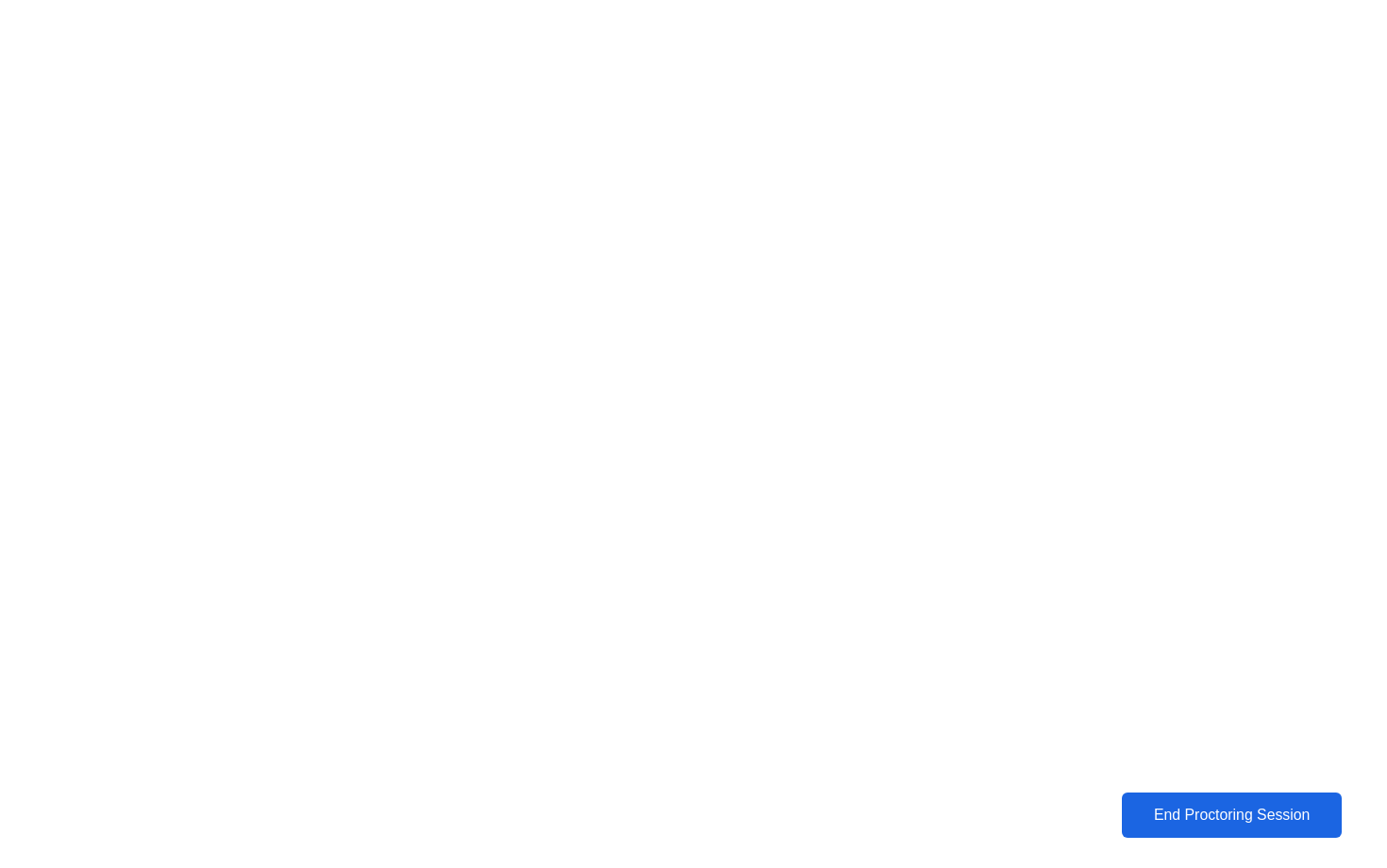
click at [1209, 813] on div "End Proctoring Session" at bounding box center [1231, 815] width 208 height 17
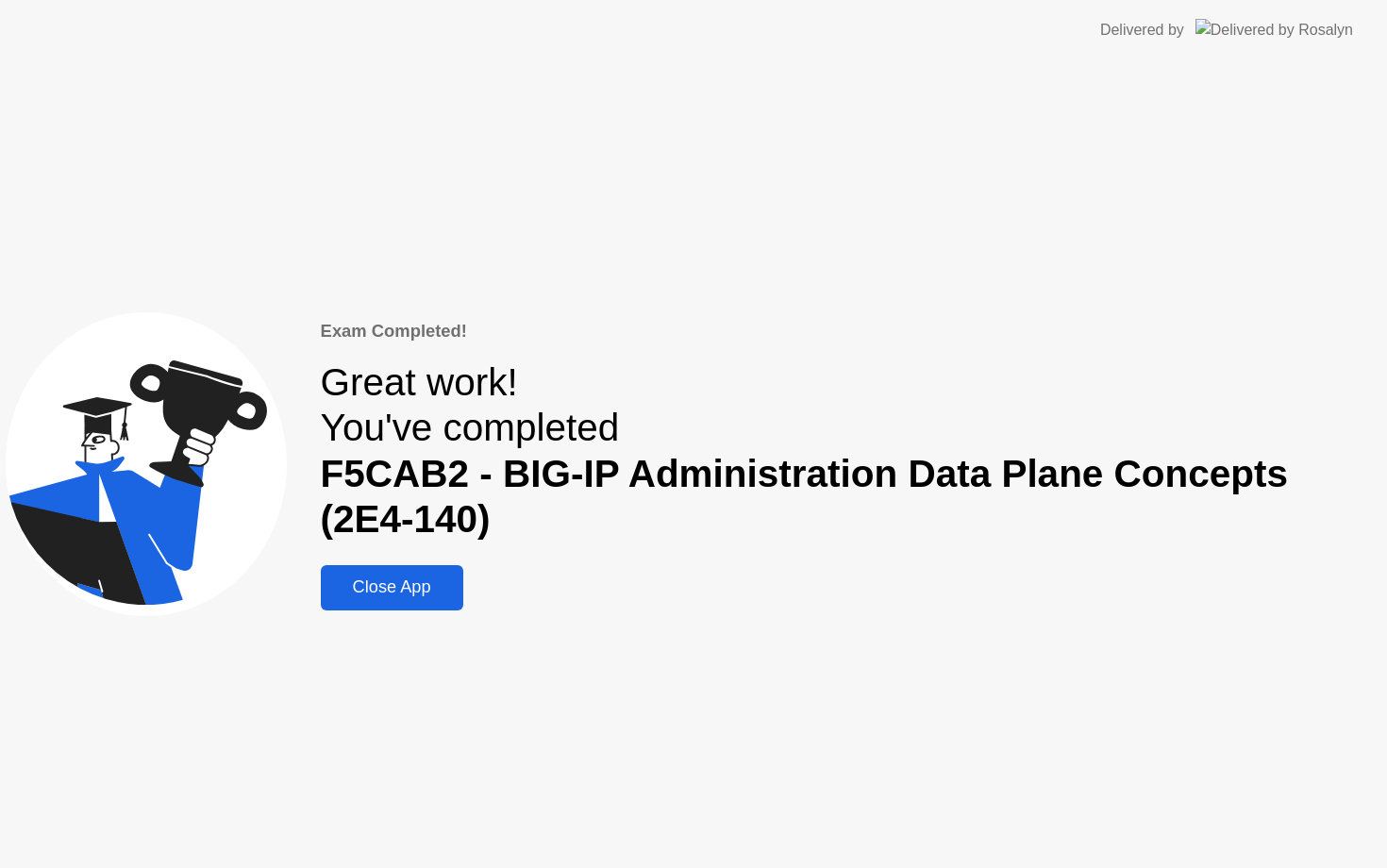
click at [411, 590] on div "Close App" at bounding box center [391, 587] width 131 height 20
